Goal: Information Seeking & Learning: Learn about a topic

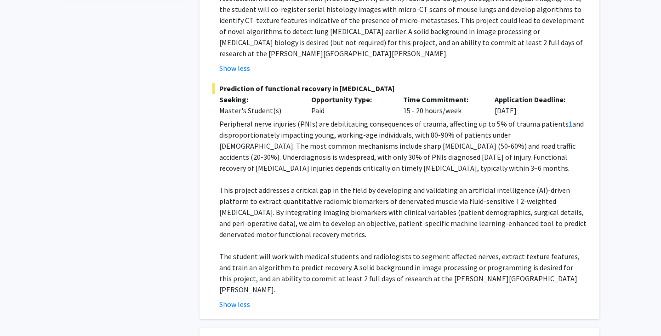
scroll to position [453, 0]
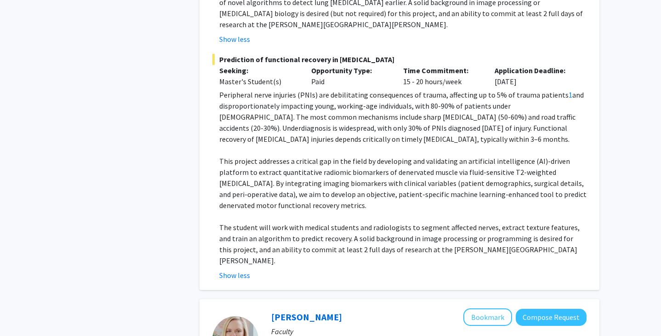
click at [368, 178] on span "clinical variables (patient demographics, surgical details, and peri-operative …" at bounding box center [401, 188] width 365 height 20
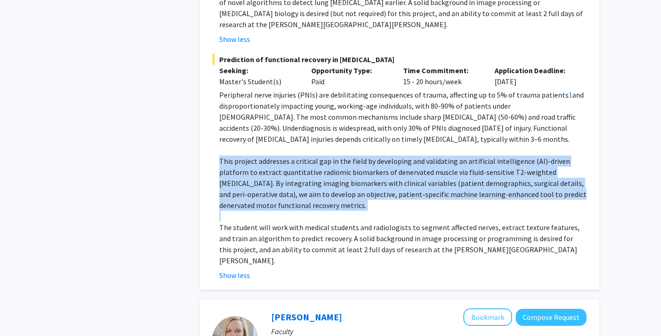
click at [368, 178] on span "clinical variables (patient demographics, surgical details, and peri-operative …" at bounding box center [401, 188] width 365 height 20
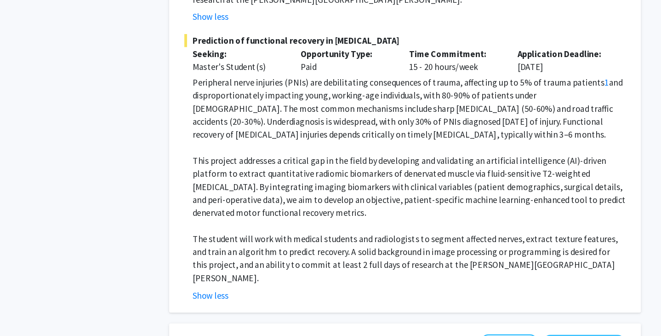
click at [407, 236] on p "﻿The student will work with medical students and radiologists to segment affect…" at bounding box center [403, 244] width 368 height 44
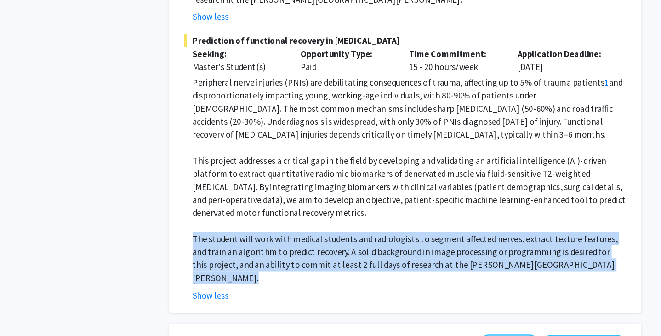
click at [407, 236] on p "﻿The student will work with medical students and radiologists to segment affect…" at bounding box center [403, 244] width 368 height 44
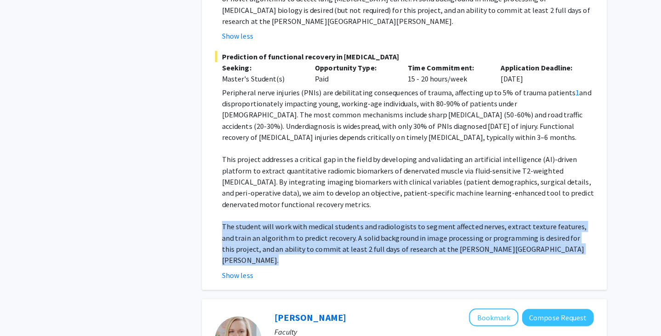
scroll to position [453, 0]
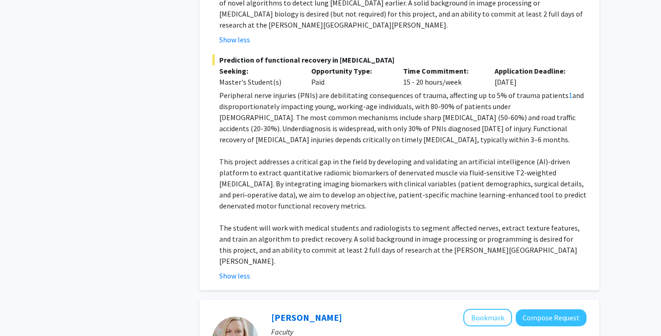
click at [455, 190] on span "patient-specific machine learning-enhanced tool to predict denervated motor fun…" at bounding box center [403, 200] width 368 height 20
